Goal: Task Accomplishment & Management: Complete application form

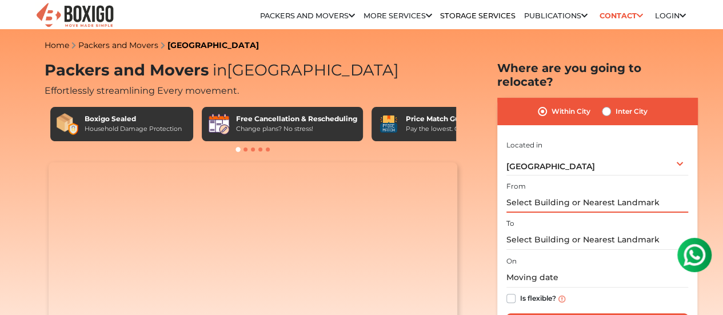
click at [556, 193] on input "text" at bounding box center [598, 203] width 182 height 20
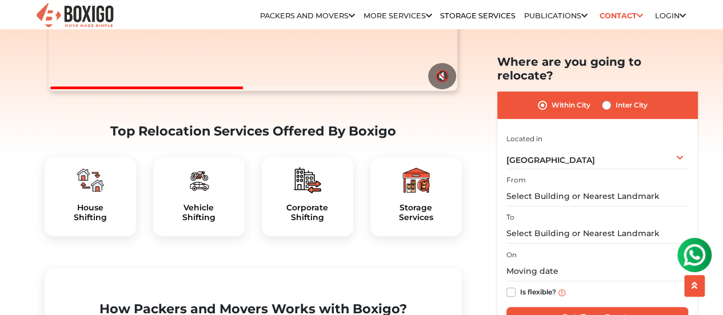
click at [89, 194] on img at bounding box center [90, 179] width 27 height 27
click at [80, 232] on div "House Shifting" at bounding box center [91, 196] width 92 height 79
click at [84, 194] on img at bounding box center [90, 179] width 27 height 27
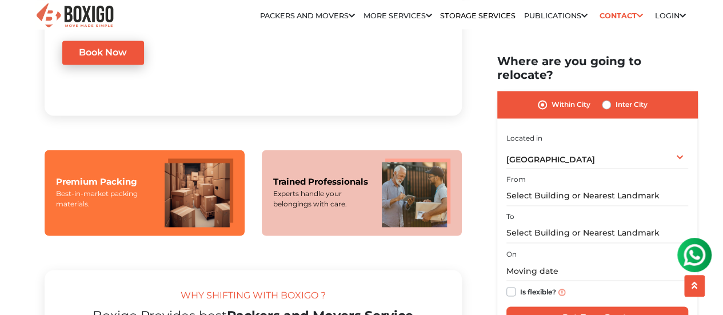
scroll to position [552, 0]
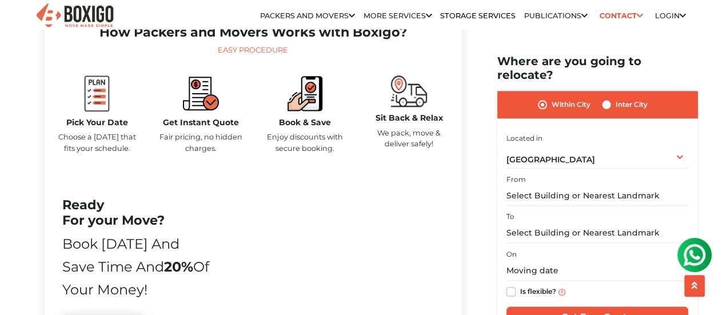
click at [192, 128] on h5 "Get Instant Quote" at bounding box center [201, 123] width 87 height 10
click at [197, 112] on img at bounding box center [201, 93] width 36 height 36
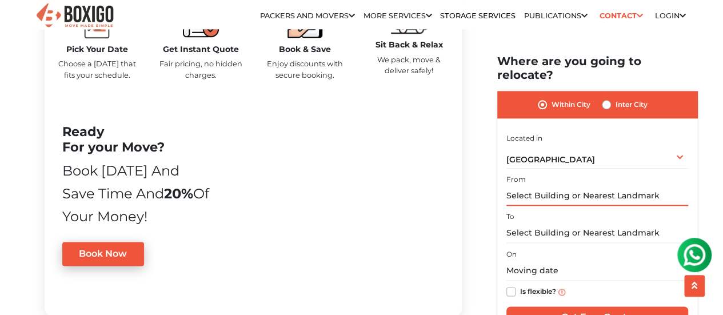
click at [578, 188] on input "text" at bounding box center [598, 196] width 182 height 20
click at [573, 145] on div "[GEOGRAPHIC_DATA] Select City [GEOGRAPHIC_DATA] [GEOGRAPHIC_DATA] [GEOGRAPHIC_D…" at bounding box center [598, 157] width 182 height 24
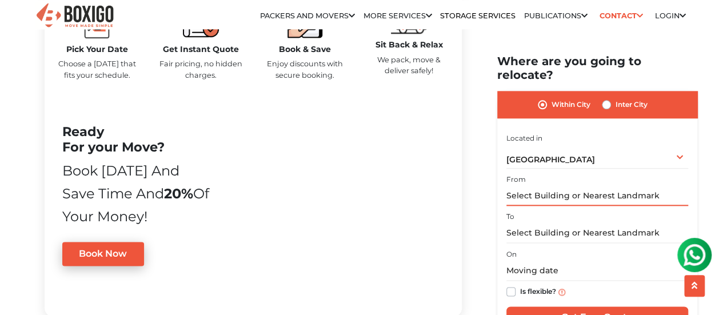
click at [578, 186] on input "text" at bounding box center [598, 196] width 182 height 20
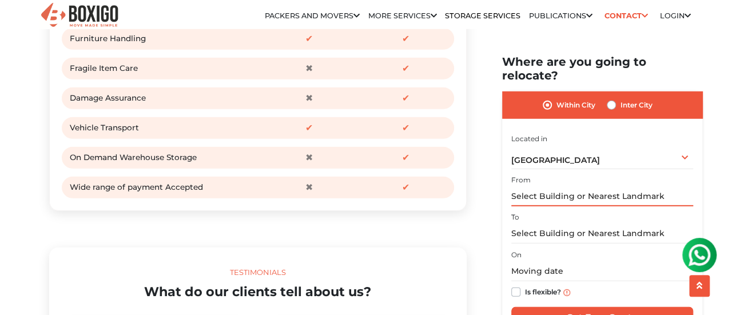
scroll to position [1778, 0]
